Goal: Navigation & Orientation: Find specific page/section

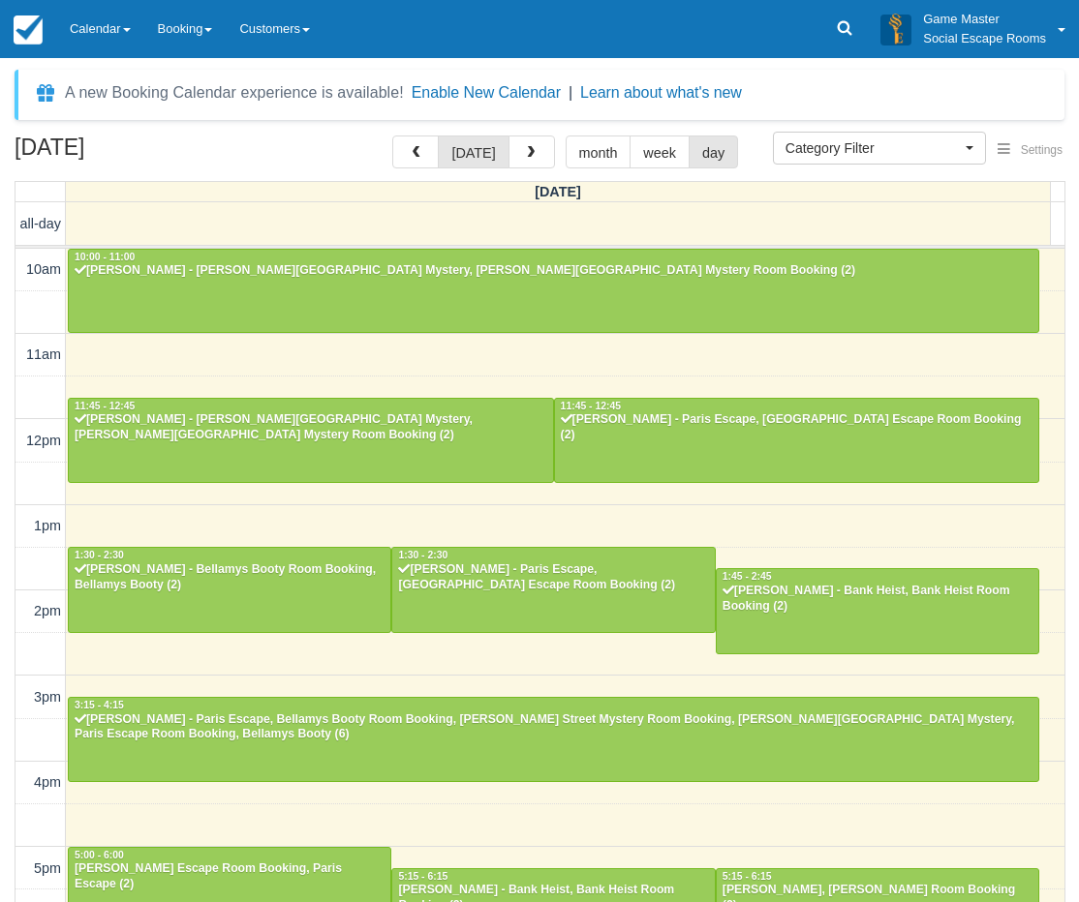
select select
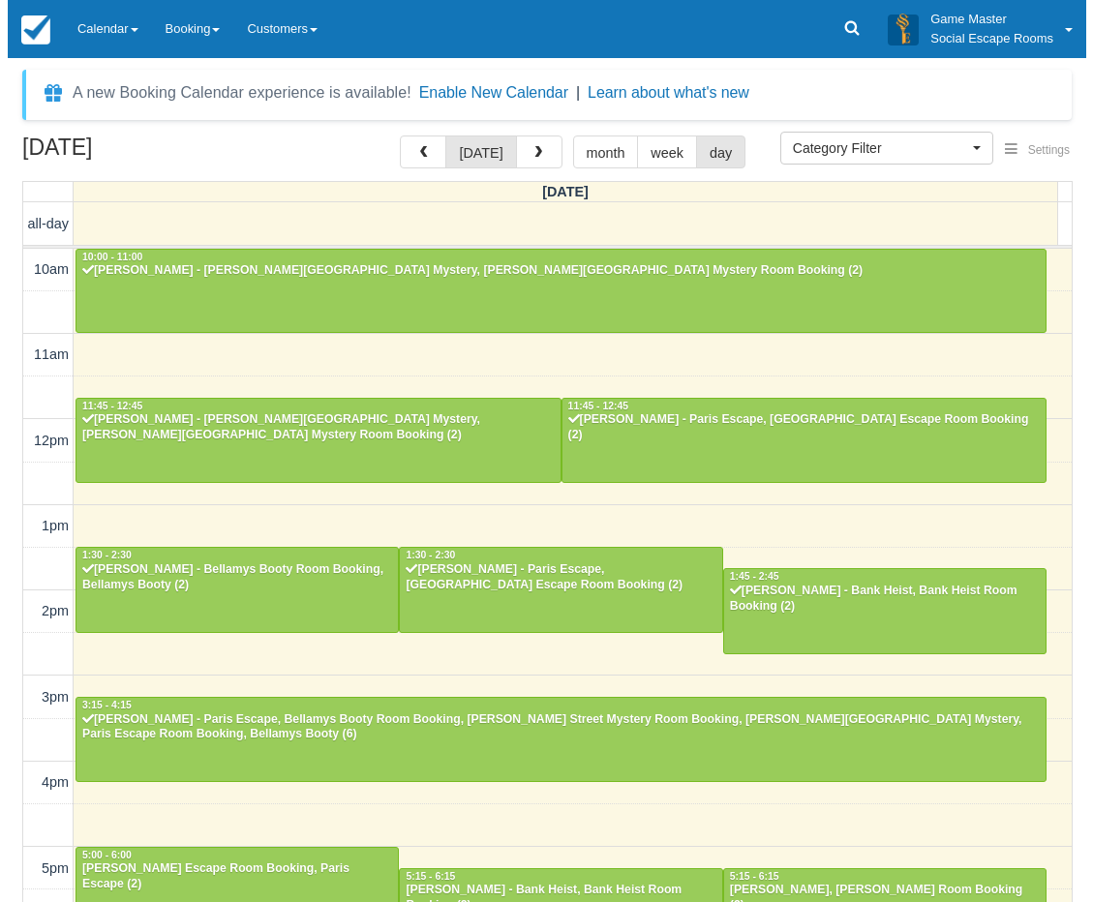
scroll to position [359, 0]
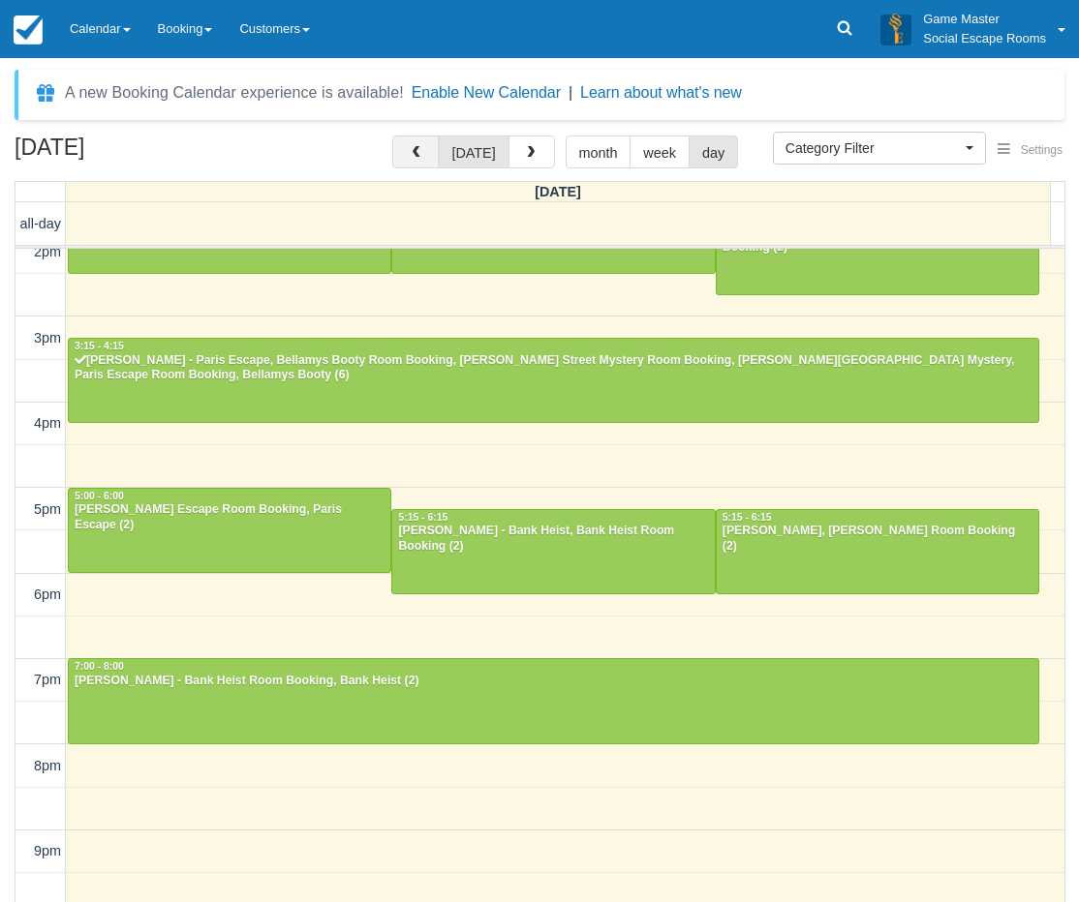
click at [404, 159] on button "button" at bounding box center [415, 152] width 46 height 33
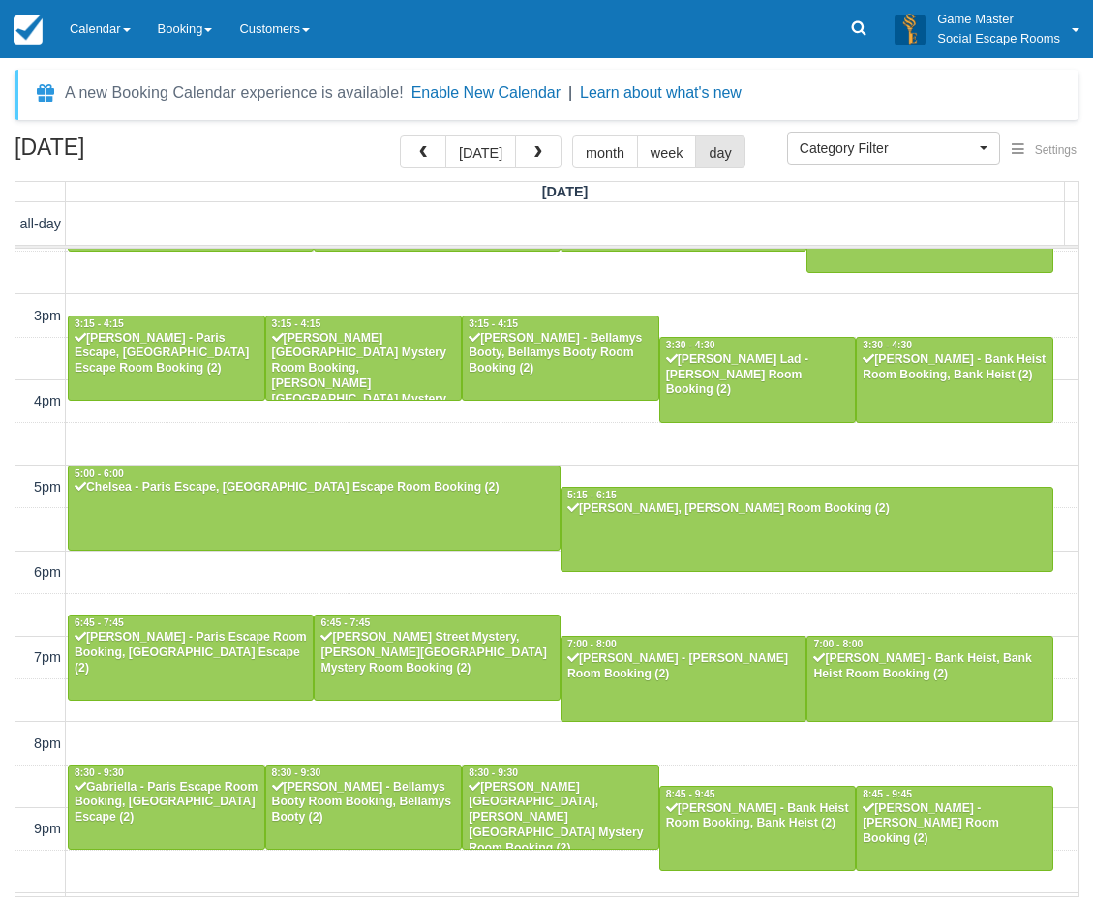
scroll to position [420, 0]
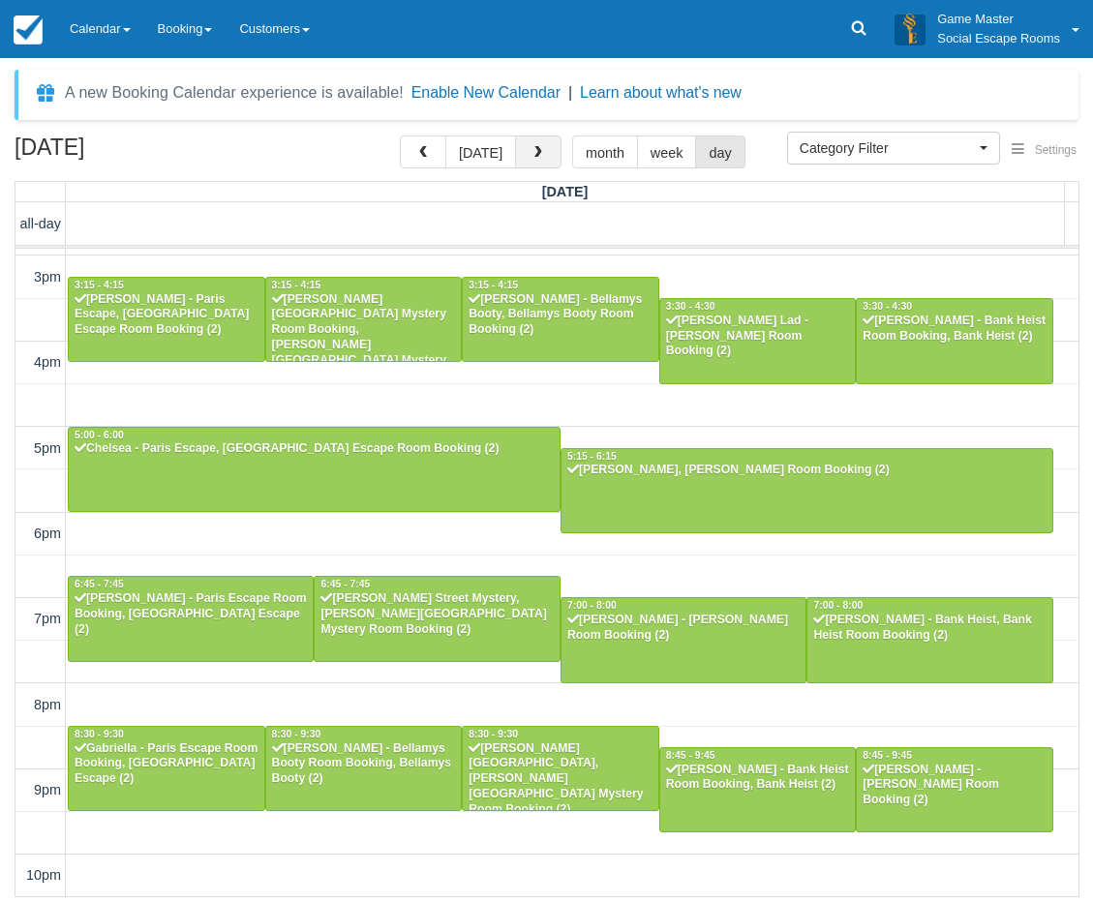
click at [549, 154] on button "button" at bounding box center [538, 152] width 46 height 33
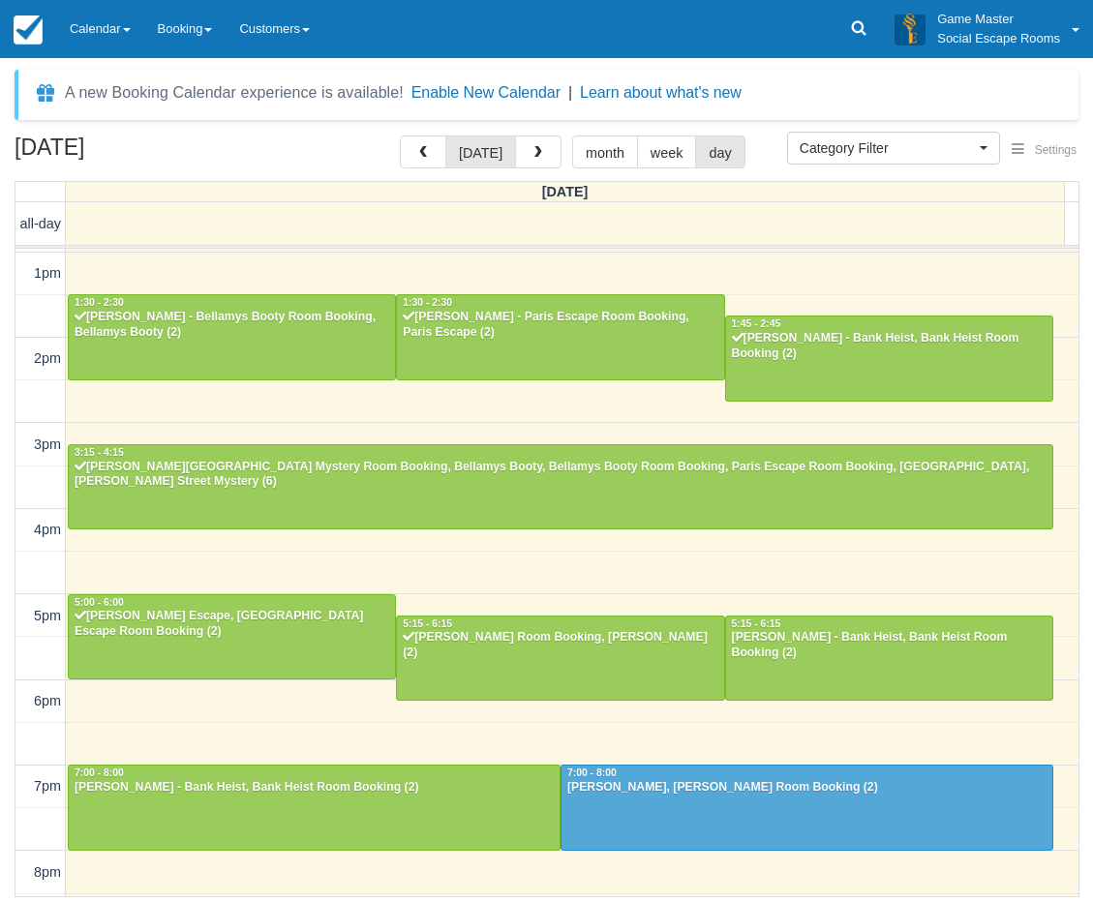
scroll to position [290, 0]
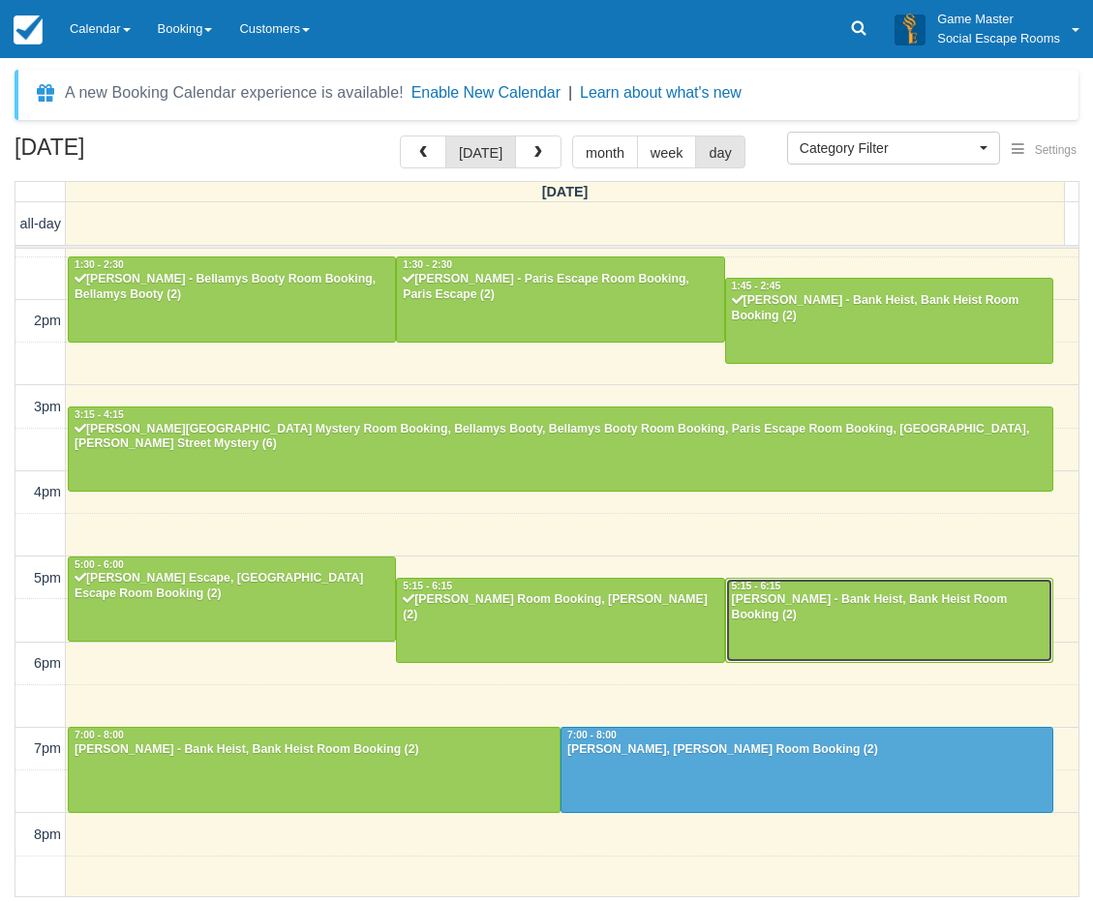
click at [808, 603] on div "[PERSON_NAME] - Bank Heist, Bank Heist Room Booking (2)" at bounding box center [889, 608] width 317 height 31
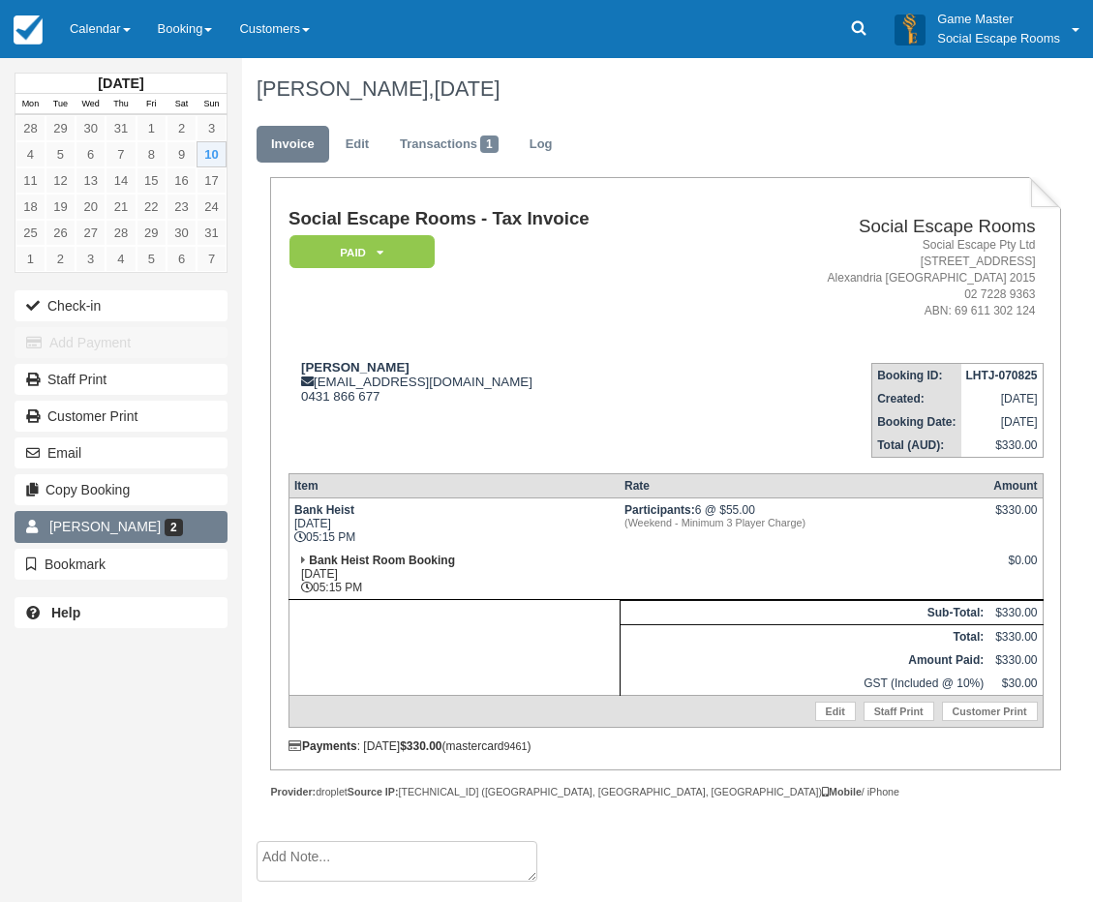
click at [97, 513] on link "Fei Xie 2" at bounding box center [121, 526] width 213 height 31
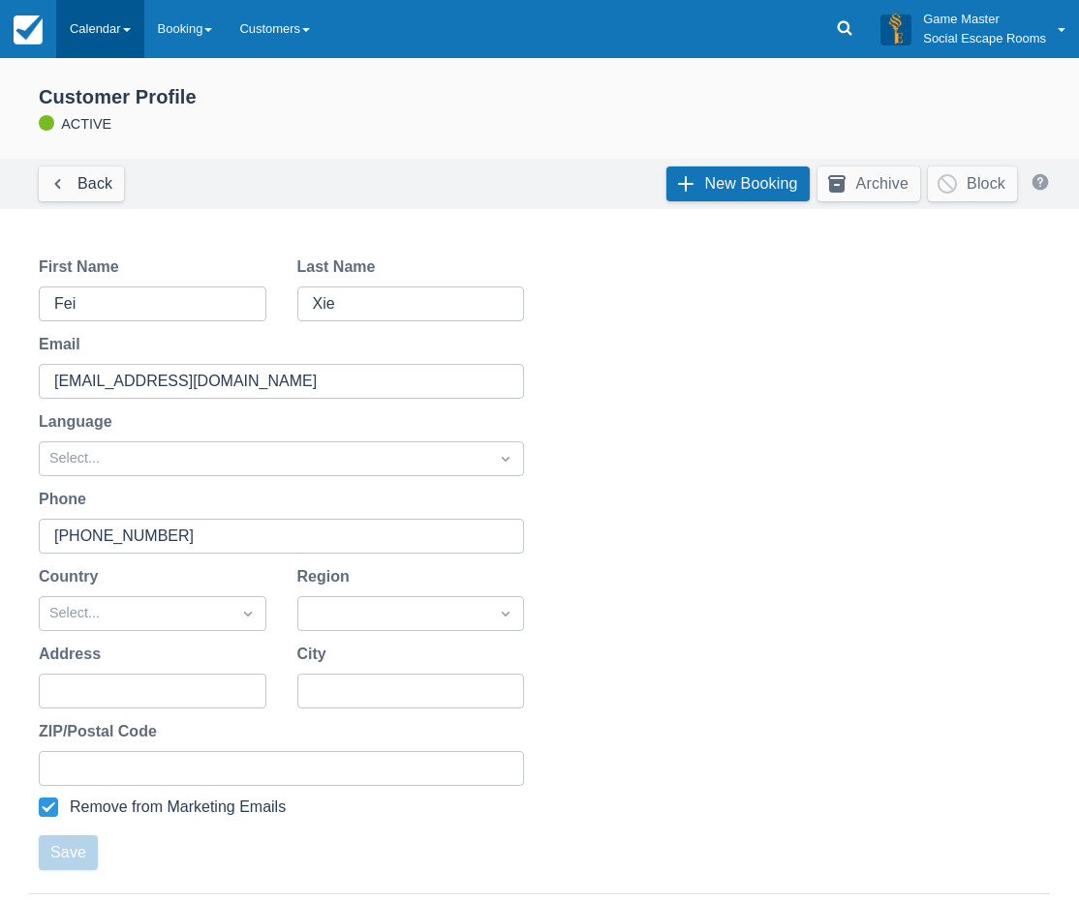
click at [84, 30] on link "Calendar" at bounding box center [100, 29] width 88 height 58
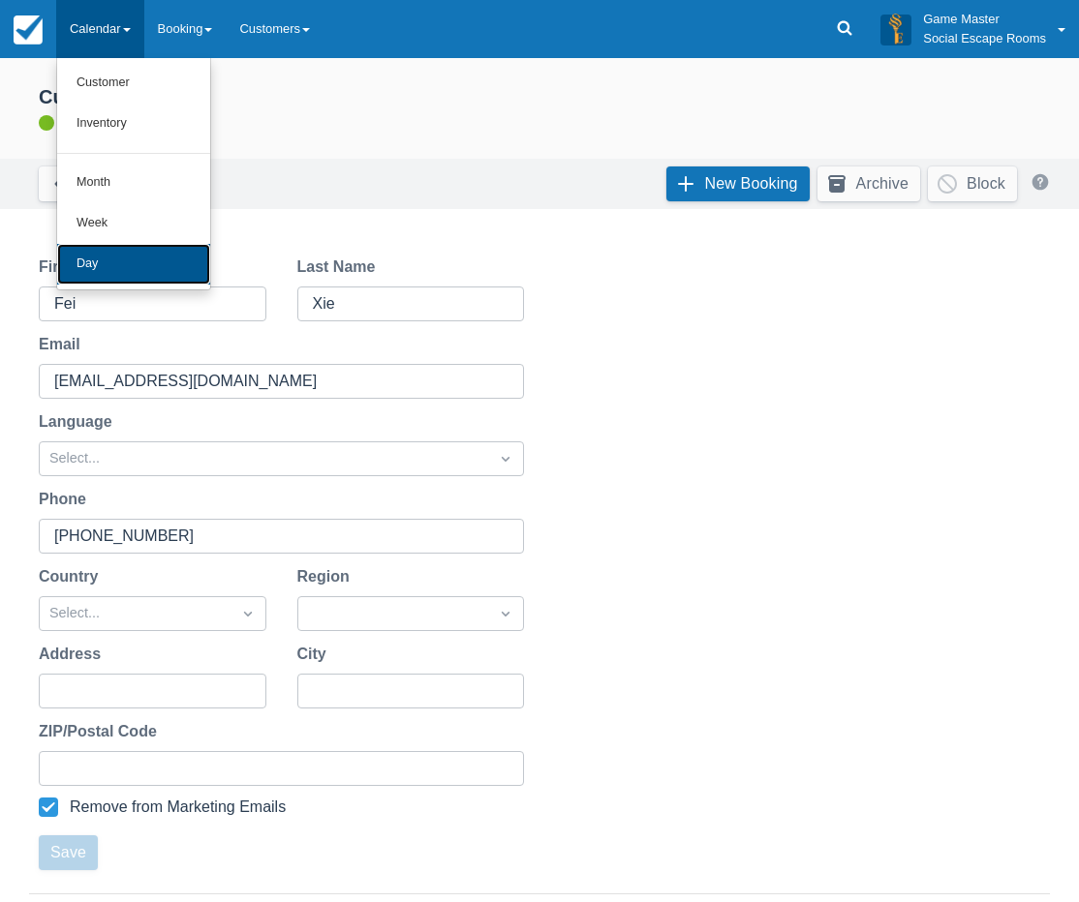
click at [146, 253] on link "Day" at bounding box center [133, 264] width 153 height 41
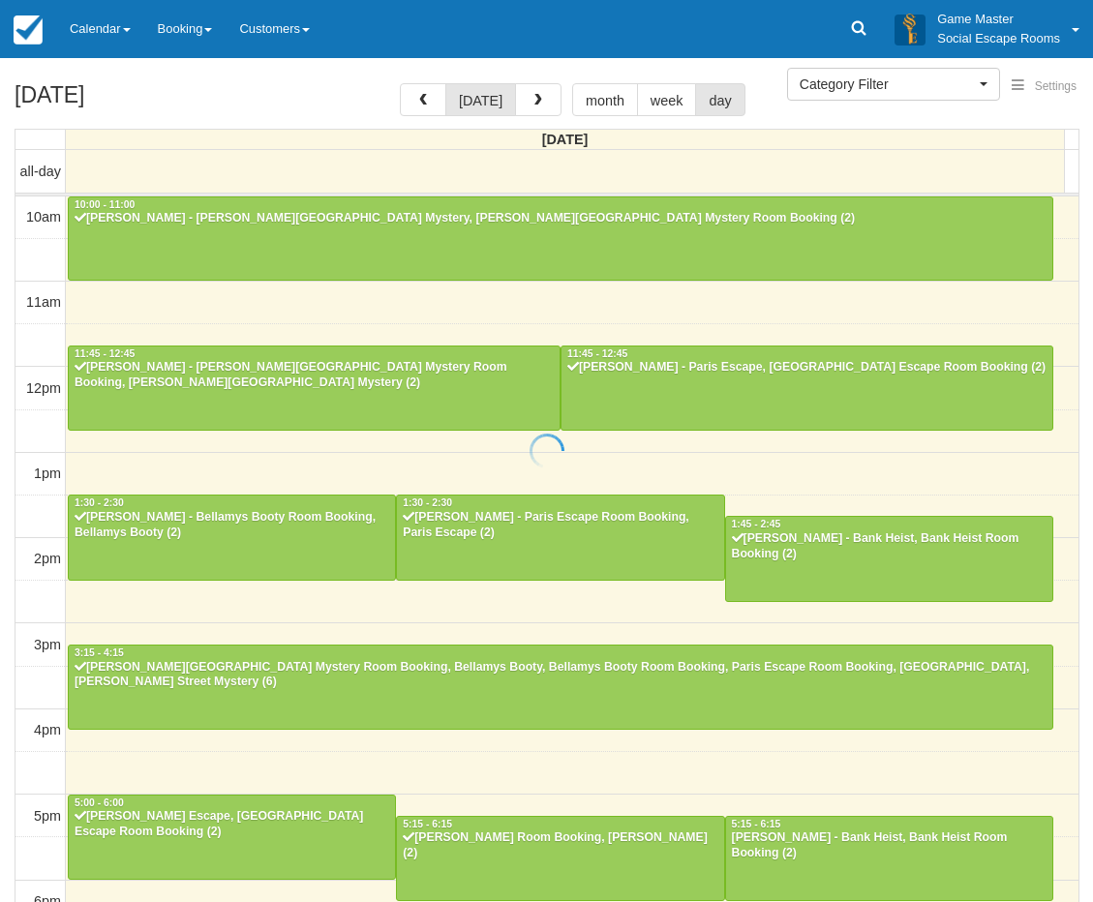
select select
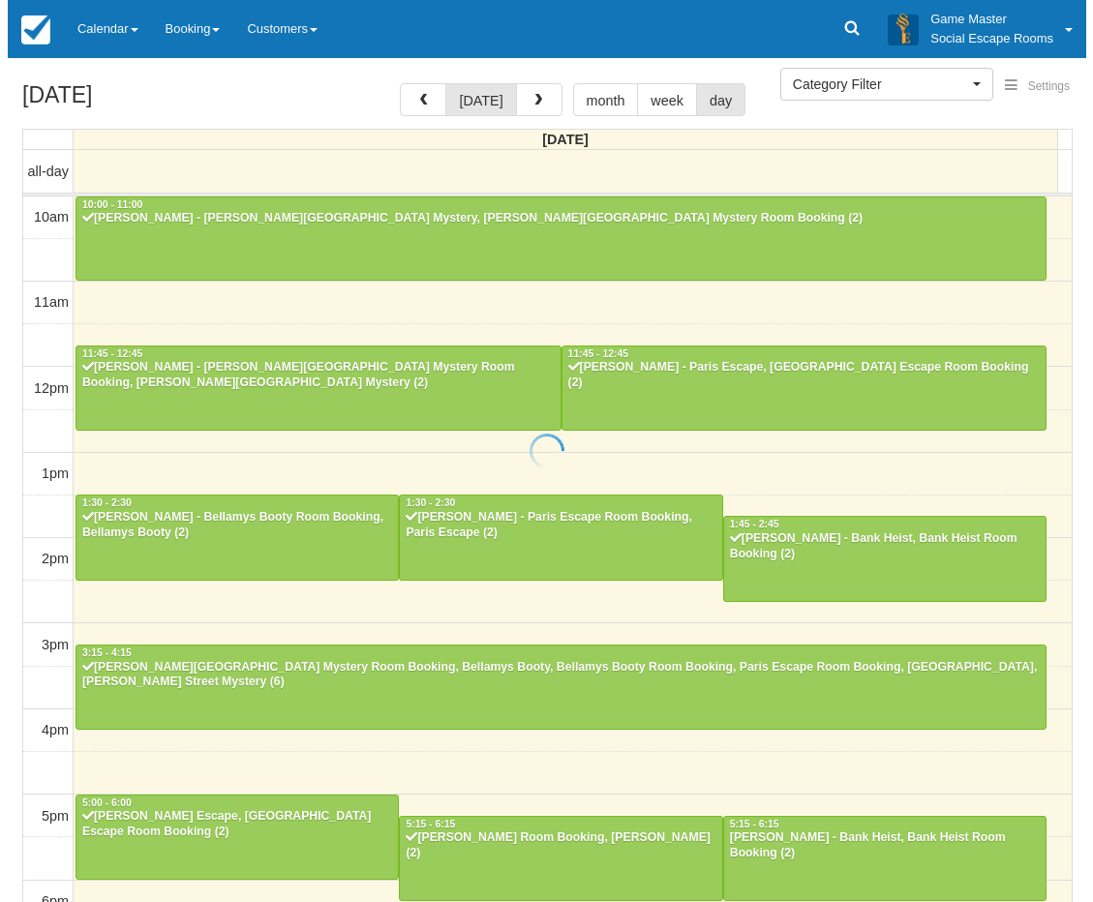
scroll to position [359, 0]
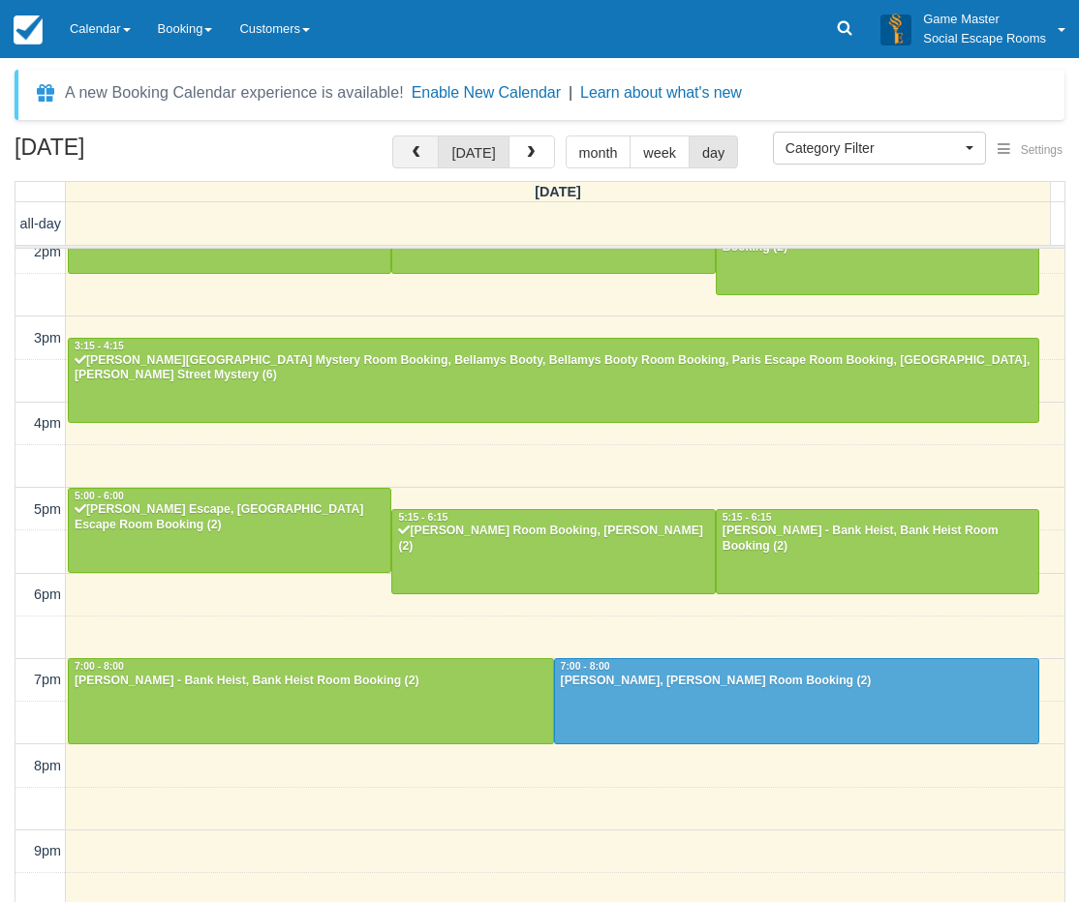
click at [412, 158] on button "button" at bounding box center [415, 152] width 46 height 33
